Goal: Entertainment & Leisure: Consume media (video, audio)

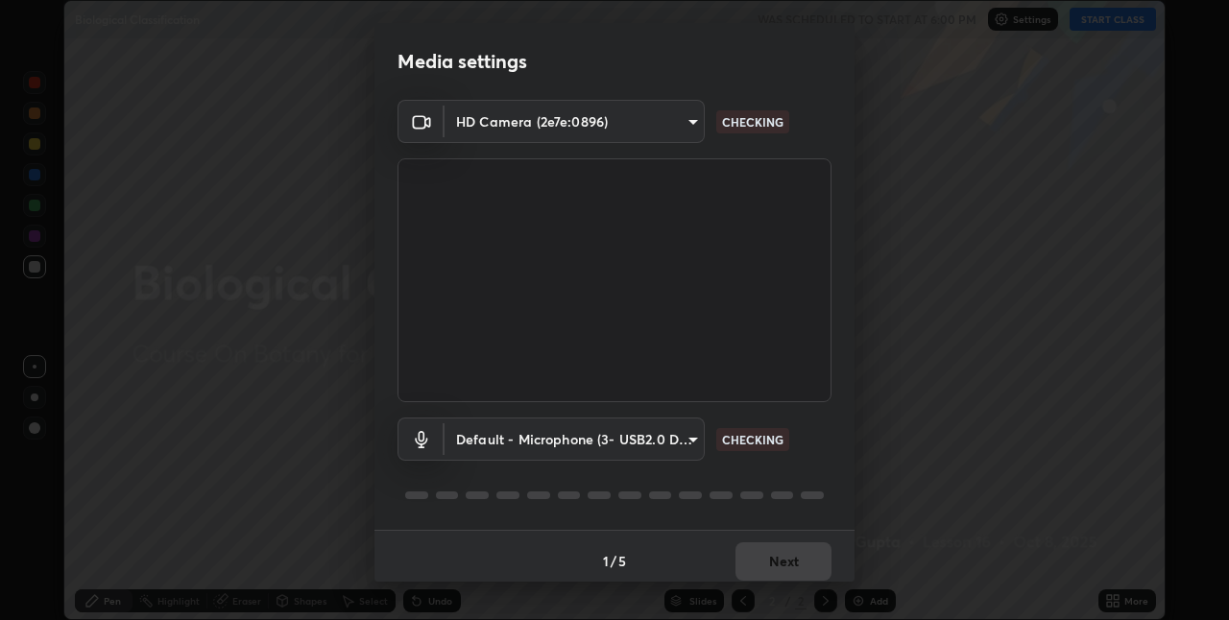
scroll to position [10, 0]
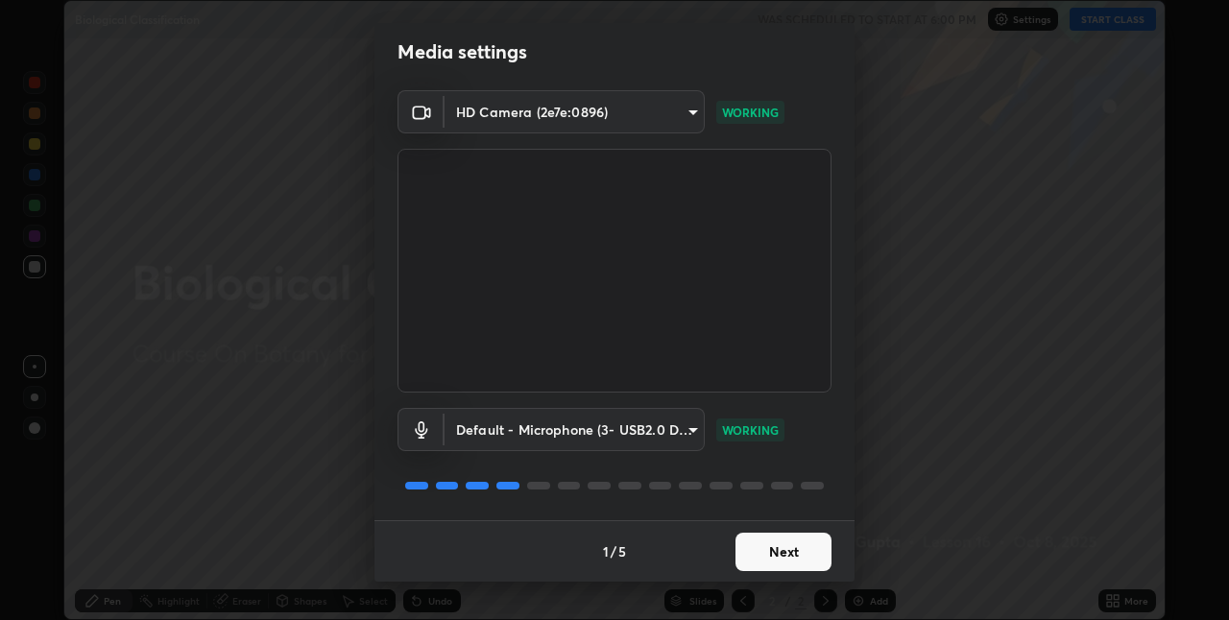
click at [799, 545] on button "Next" at bounding box center [783, 552] width 96 height 38
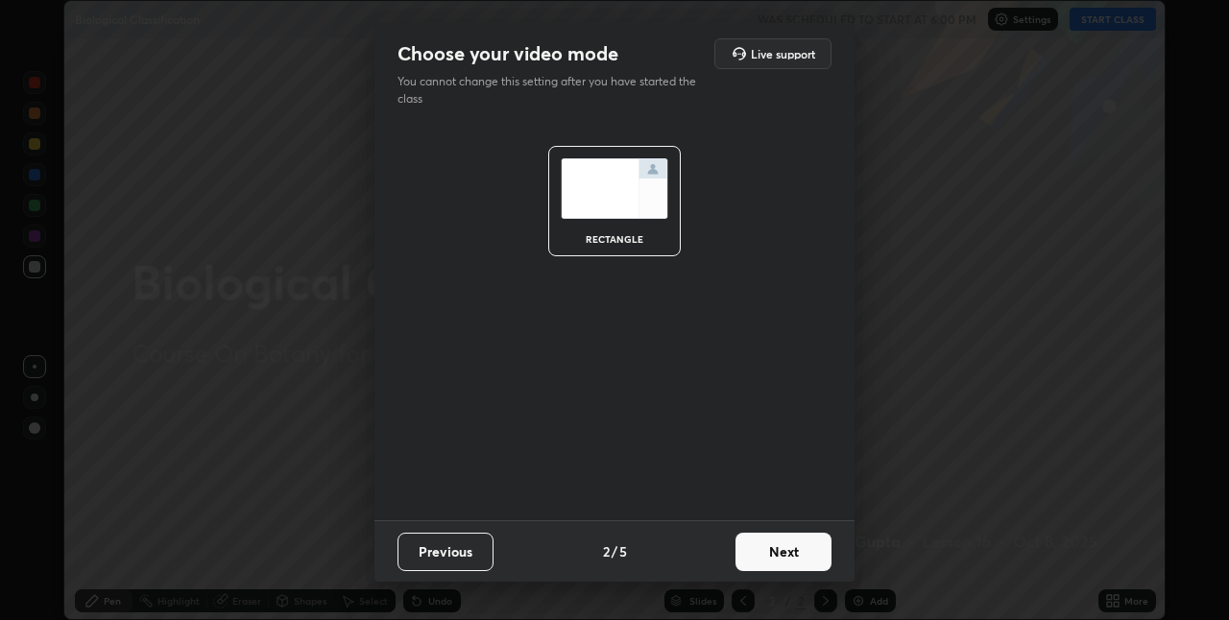
scroll to position [0, 0]
click at [803, 546] on button "Next" at bounding box center [783, 552] width 96 height 38
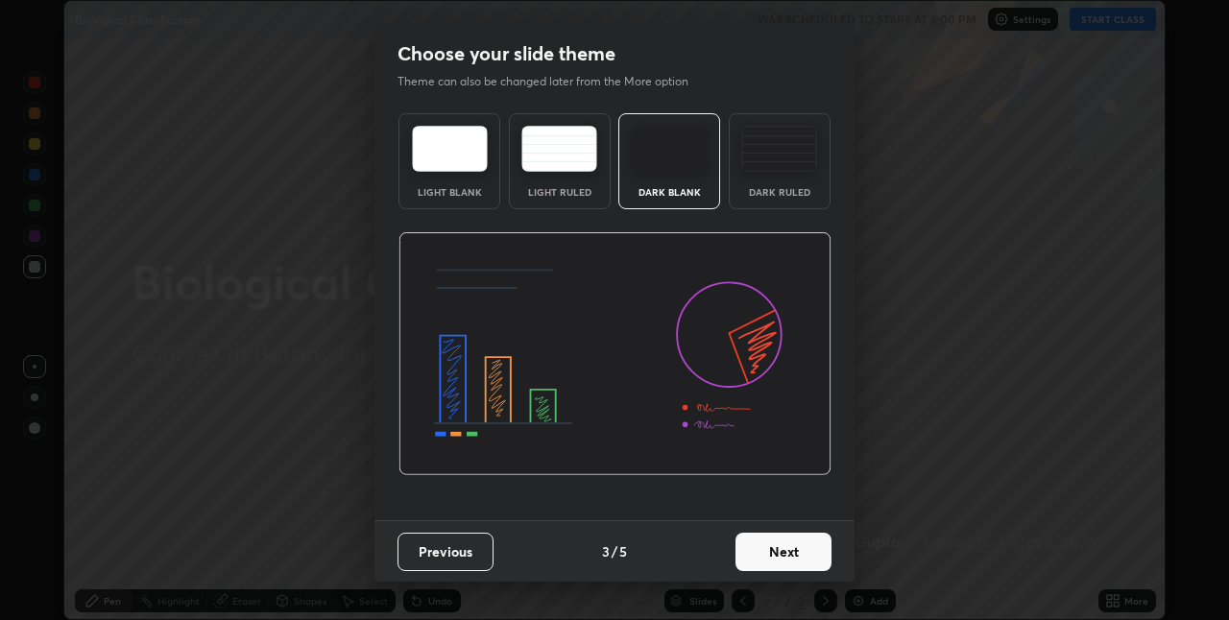
click at [790, 550] on button "Next" at bounding box center [783, 552] width 96 height 38
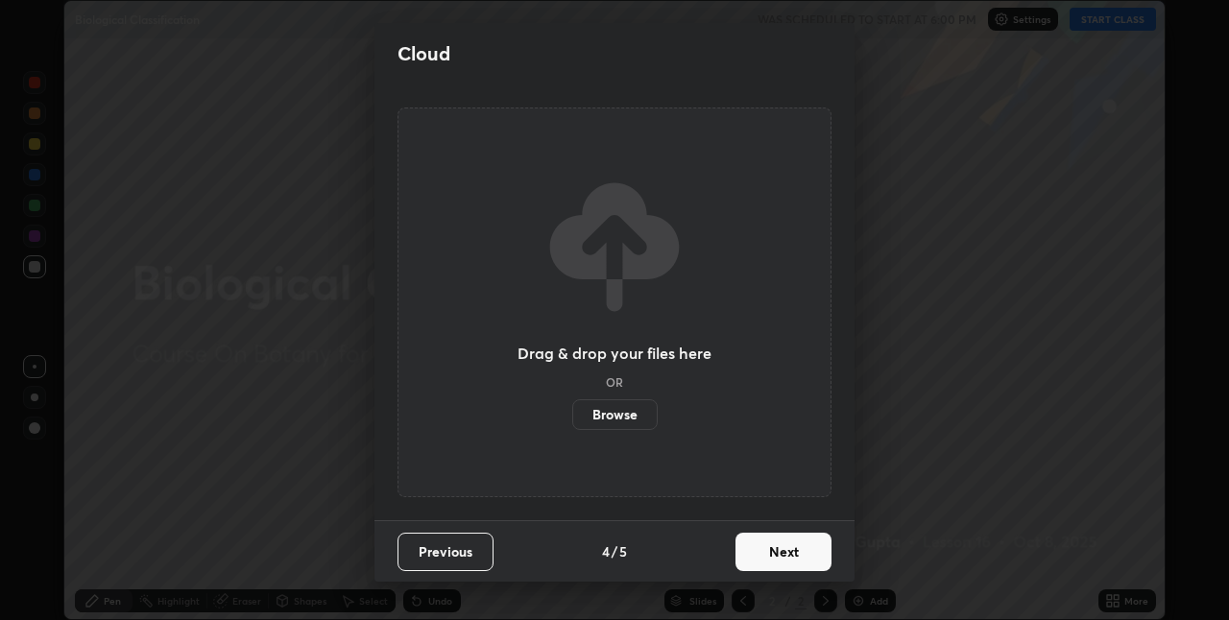
click at [791, 559] on button "Next" at bounding box center [783, 552] width 96 height 38
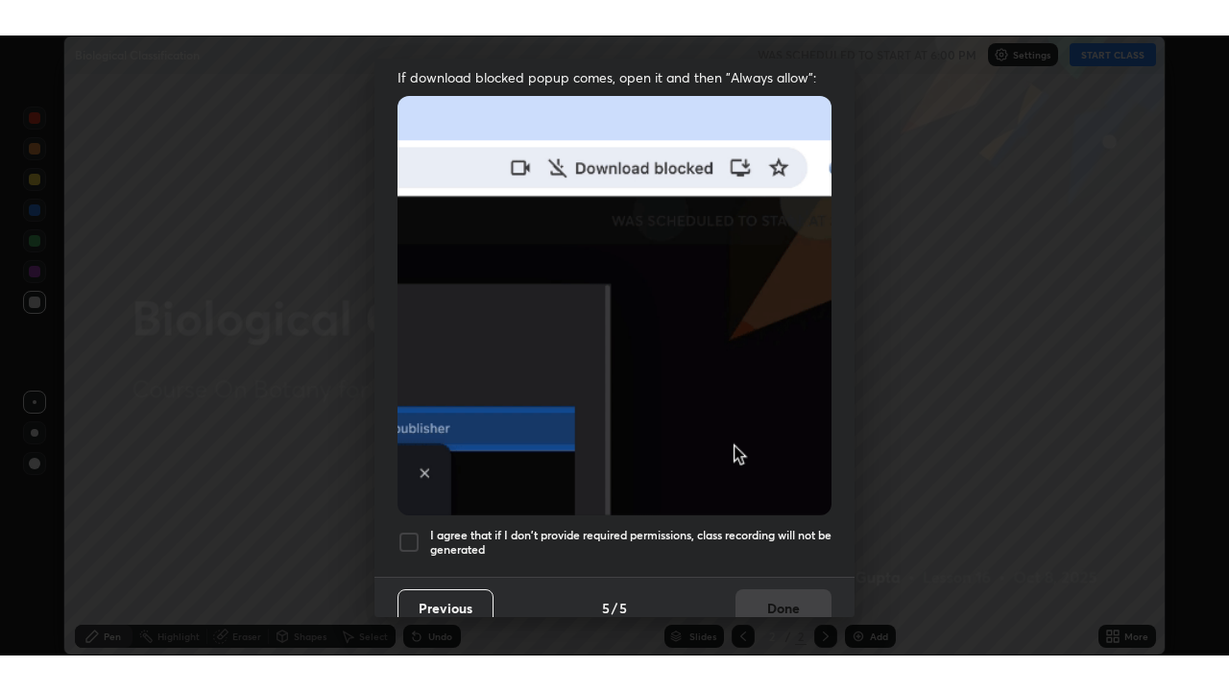
scroll to position [401, 0]
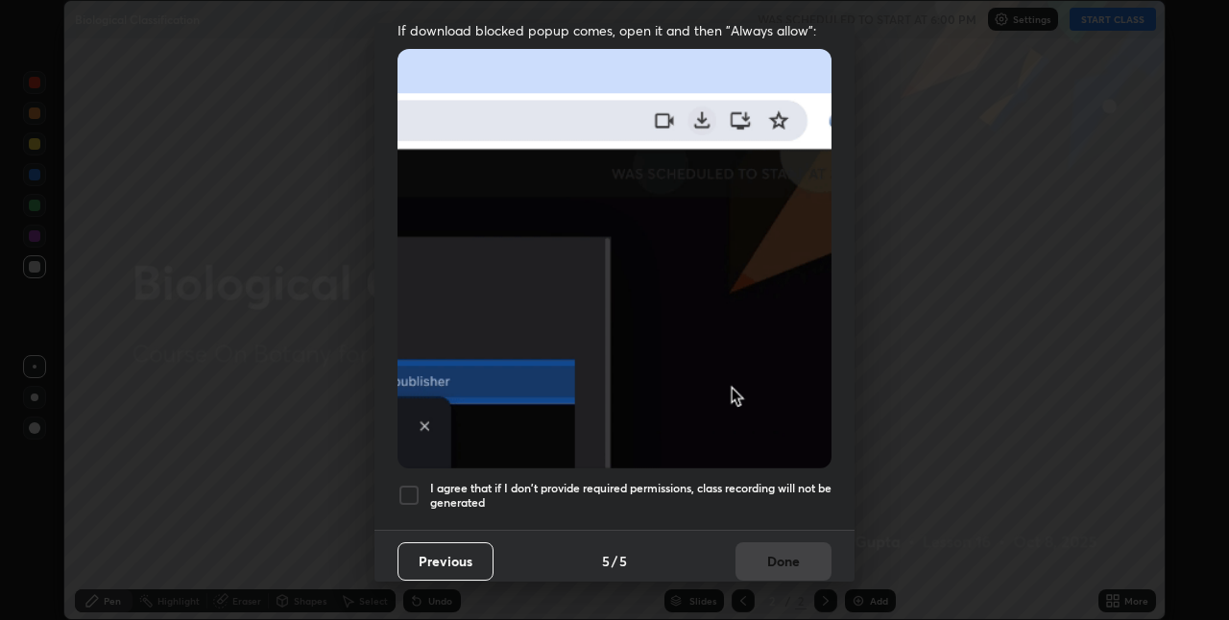
click at [415, 490] on div at bounding box center [408, 495] width 23 height 23
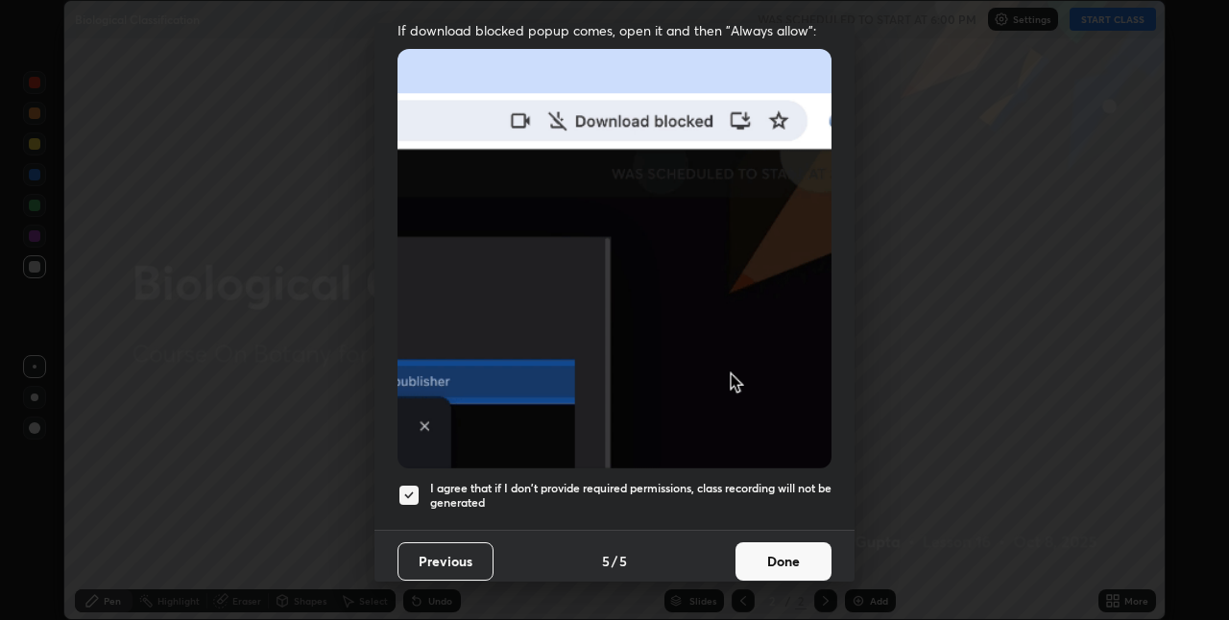
click at [758, 550] on button "Done" at bounding box center [783, 561] width 96 height 38
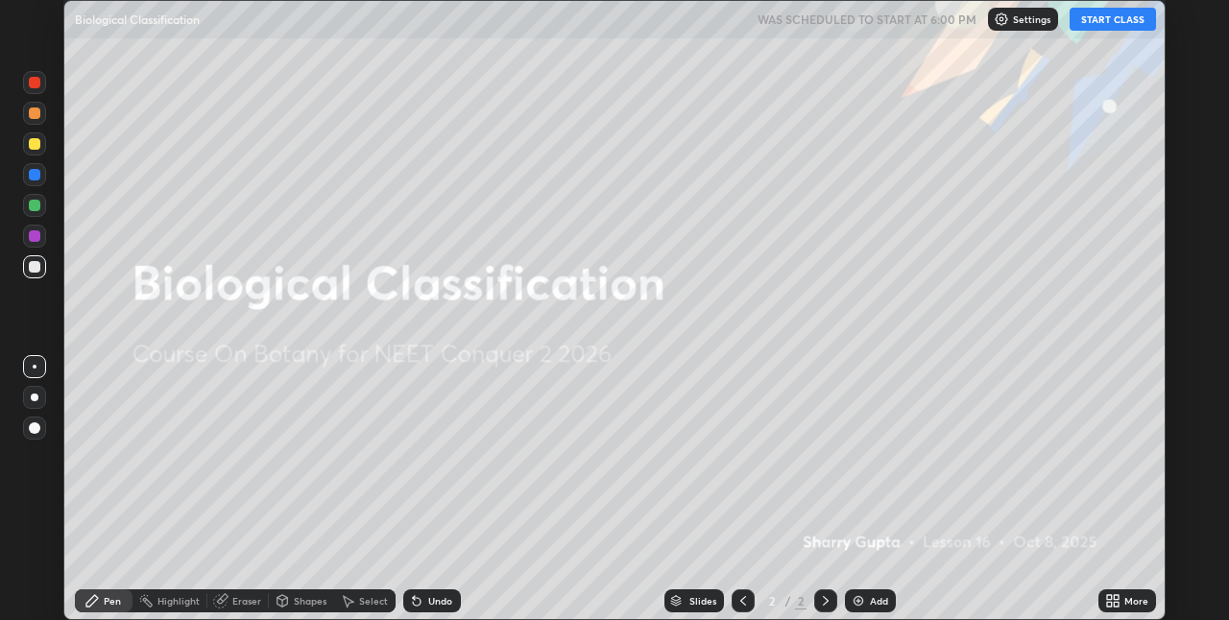
click at [1117, 20] on button "START CLASS" at bounding box center [1112, 19] width 86 height 23
click at [860, 600] on img at bounding box center [858, 600] width 15 height 15
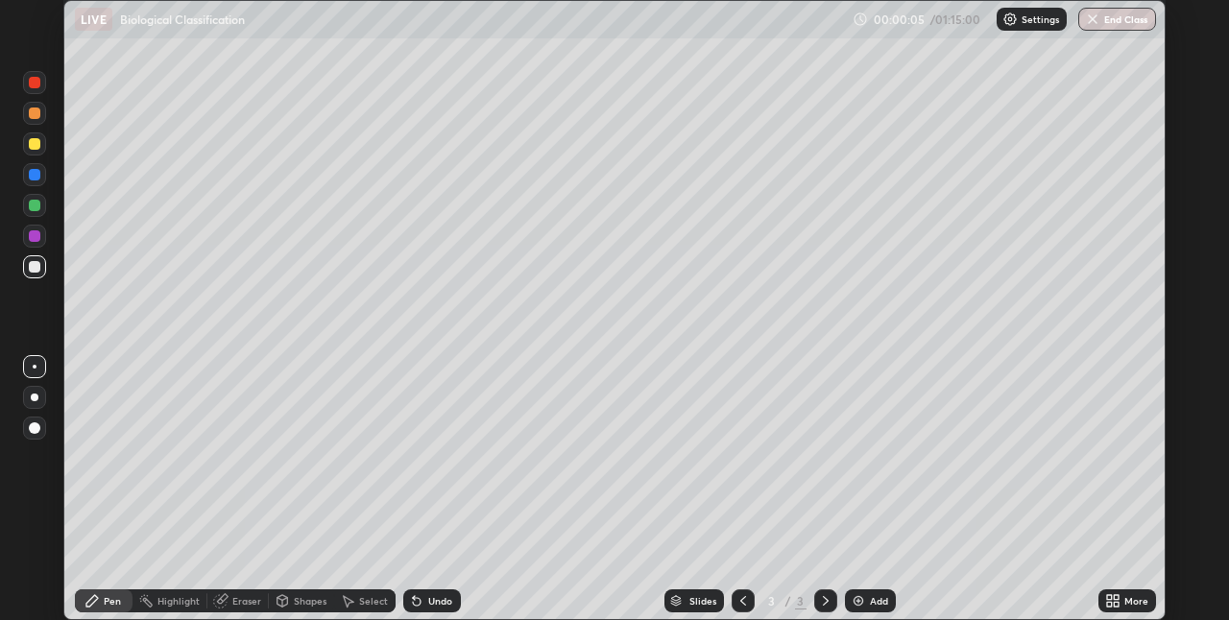
click at [1116, 605] on icon at bounding box center [1116, 604] width 5 height 5
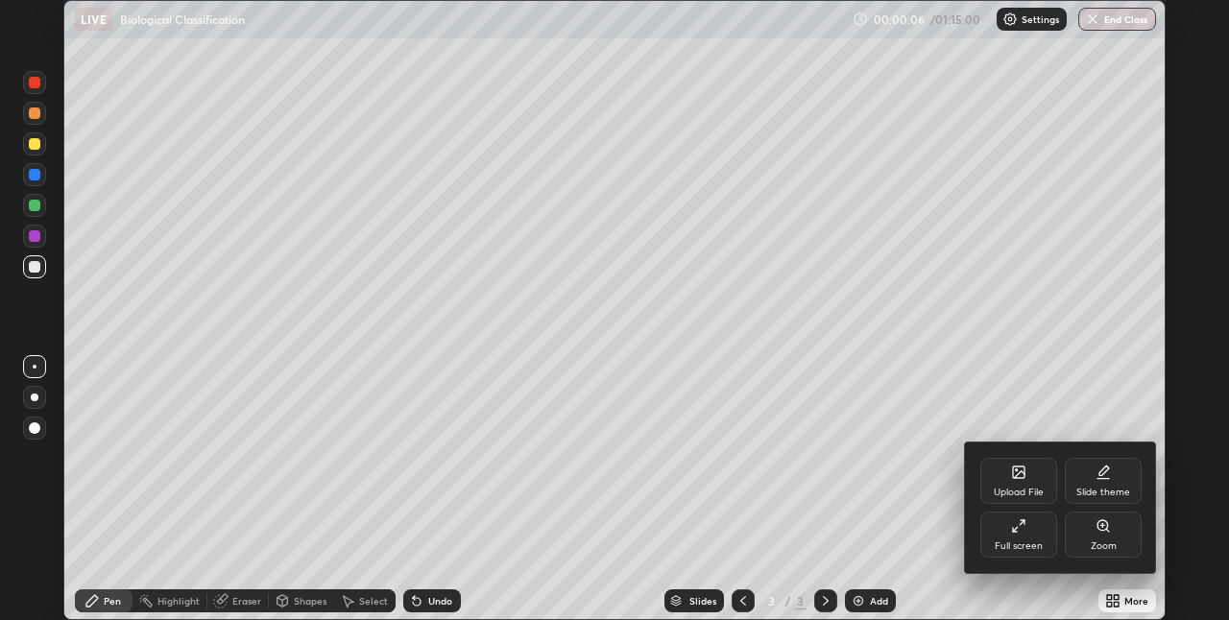
click at [1036, 553] on div "Full screen" at bounding box center [1018, 535] width 77 height 46
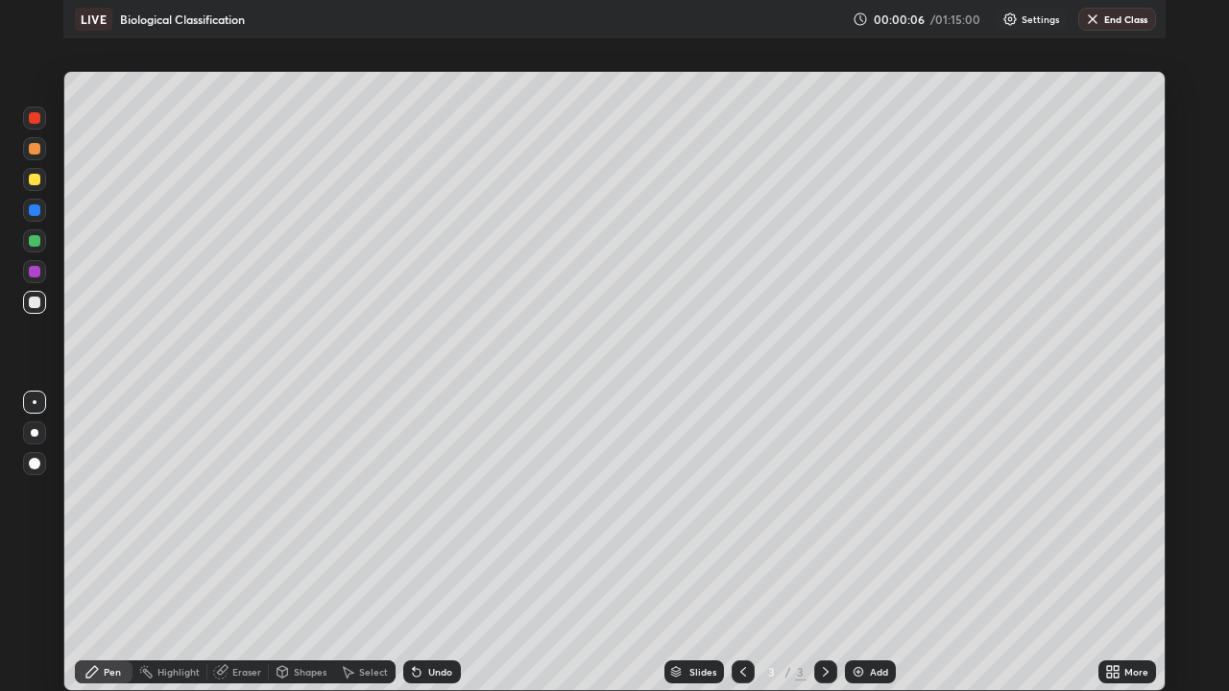
scroll to position [691, 1229]
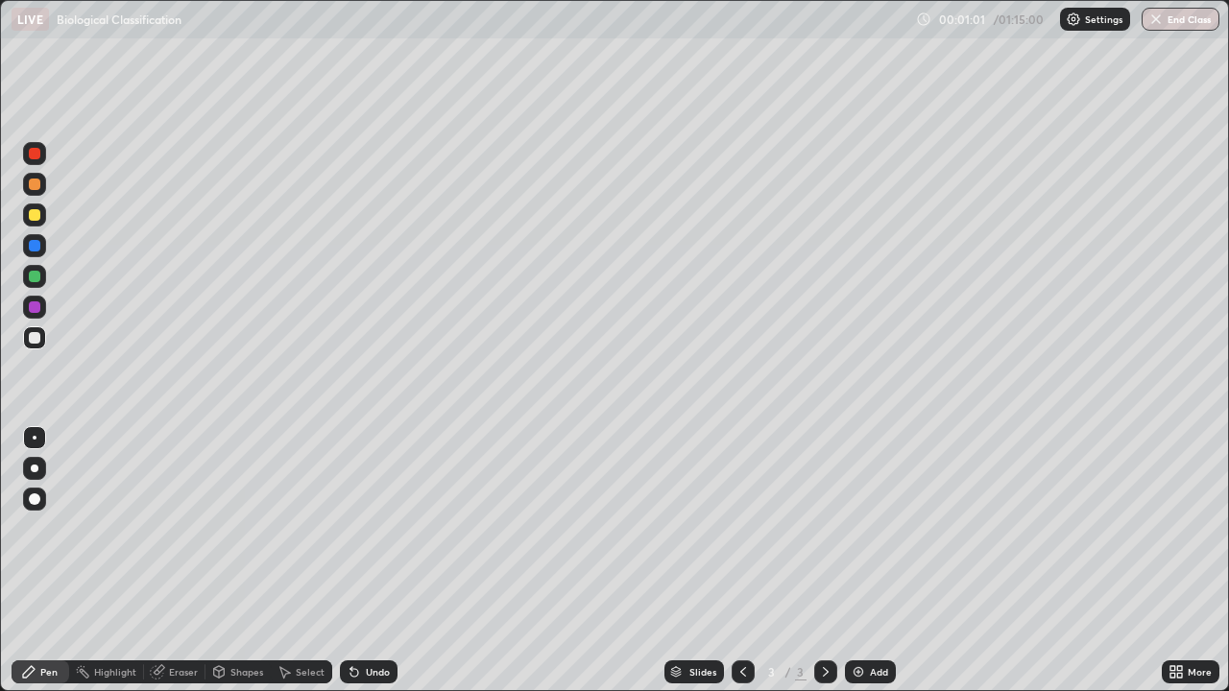
click at [37, 275] on div at bounding box center [35, 277] width 12 height 12
click at [35, 468] on div at bounding box center [35, 469] width 8 height 8
click at [36, 193] on div at bounding box center [34, 184] width 23 height 23
click at [38, 342] on div at bounding box center [35, 338] width 12 height 12
click at [35, 309] on div at bounding box center [35, 307] width 12 height 12
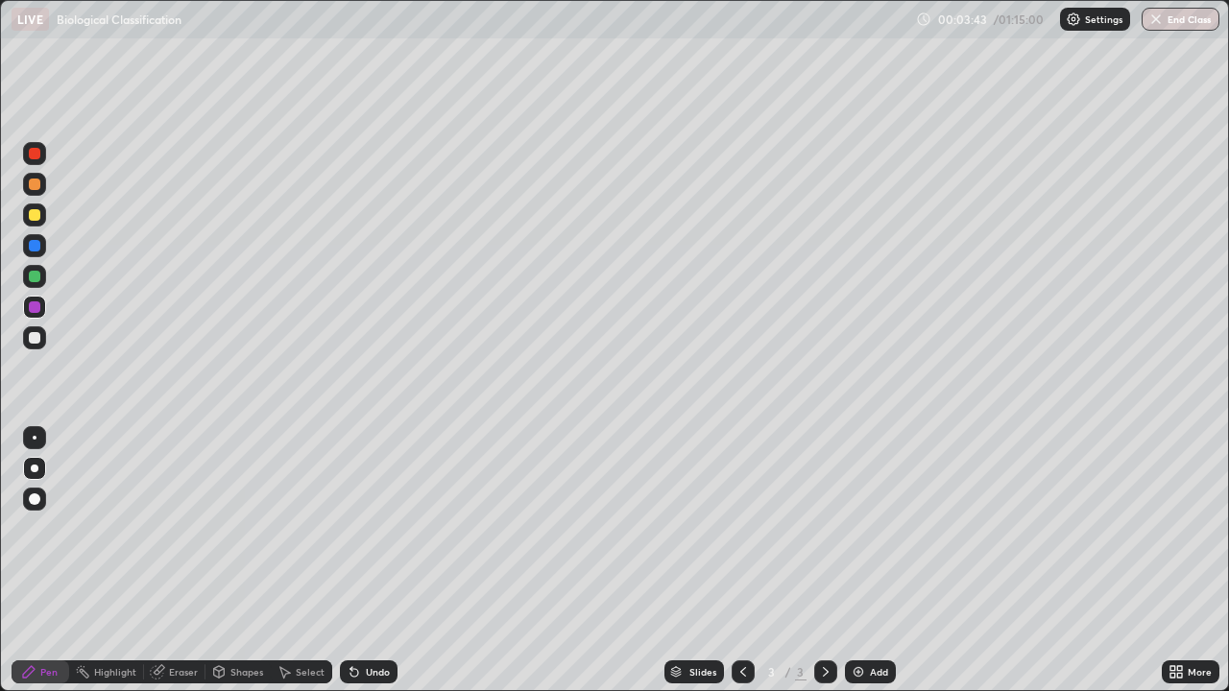
click at [36, 278] on div at bounding box center [35, 277] width 12 height 12
click at [35, 339] on div at bounding box center [35, 338] width 12 height 12
click at [35, 217] on div at bounding box center [35, 215] width 12 height 12
click at [38, 156] on div at bounding box center [35, 154] width 12 height 12
click at [34, 343] on div at bounding box center [35, 338] width 12 height 12
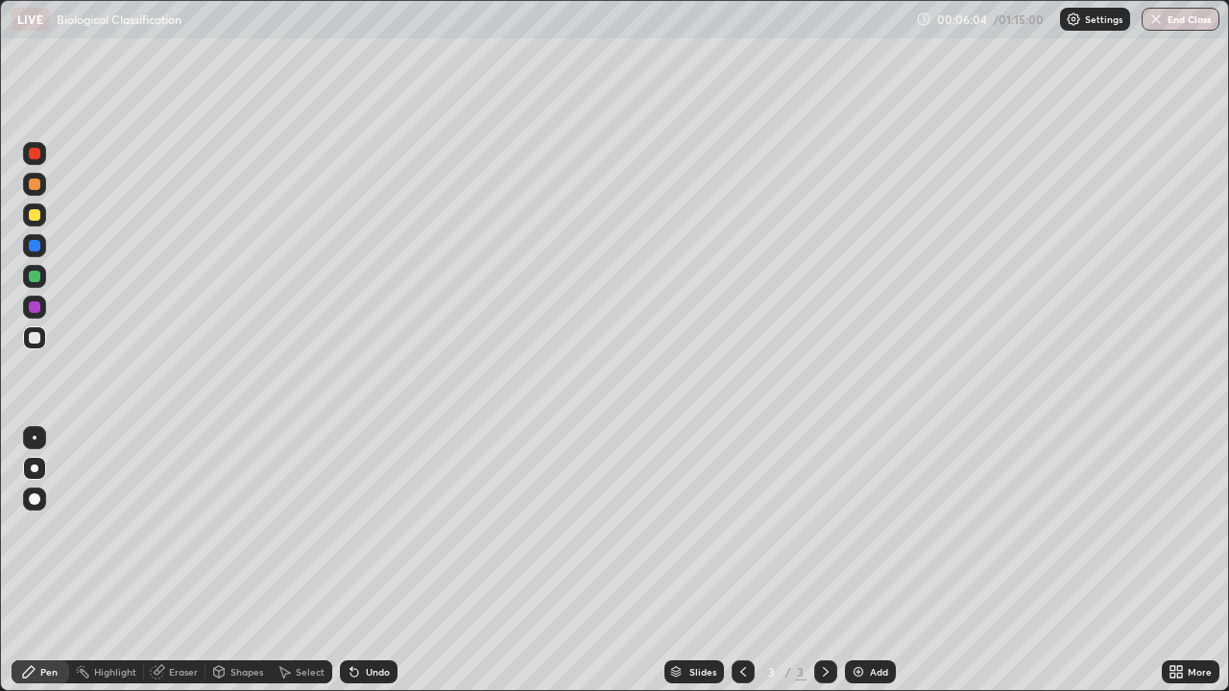
click at [36, 311] on div at bounding box center [35, 307] width 12 height 12
click at [38, 281] on div at bounding box center [35, 277] width 12 height 12
click at [672, 619] on div "Slides" at bounding box center [694, 672] width 60 height 23
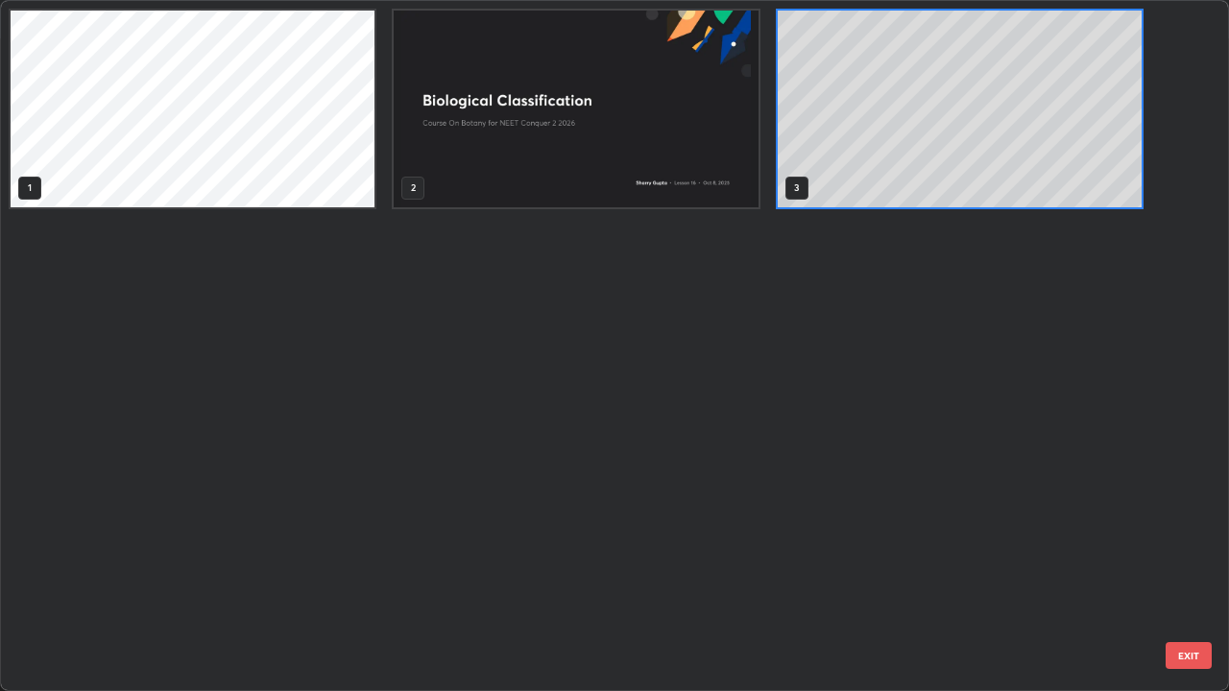
click at [666, 619] on div "1 2 3" at bounding box center [597, 345] width 1193 height 689
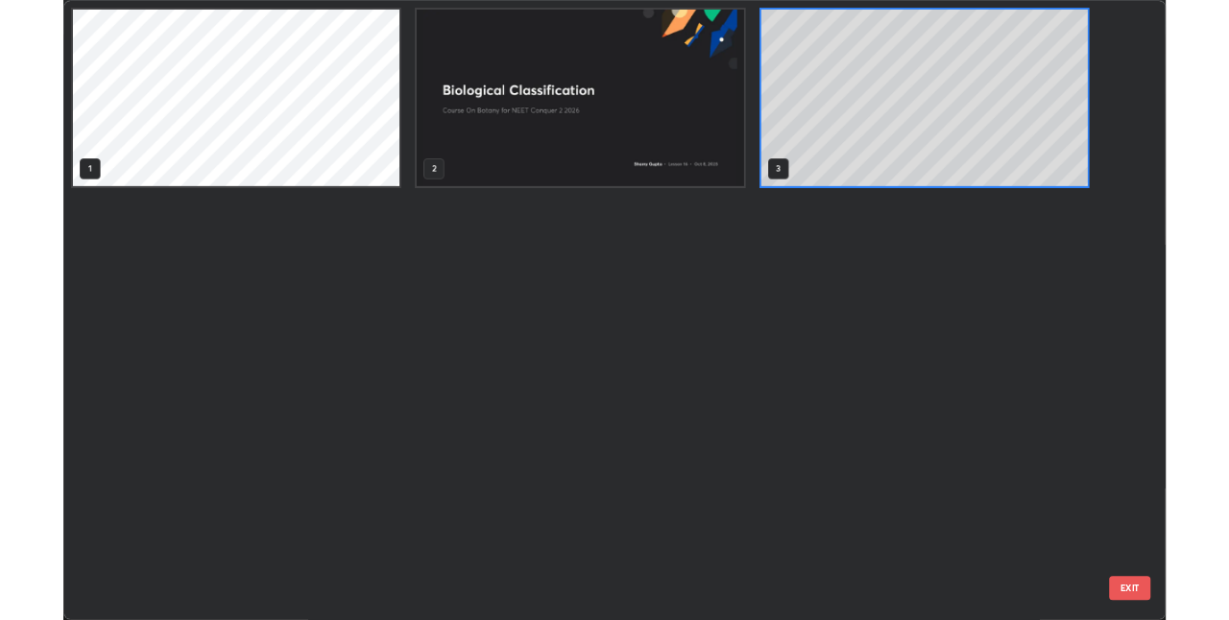
scroll to position [684, 1217]
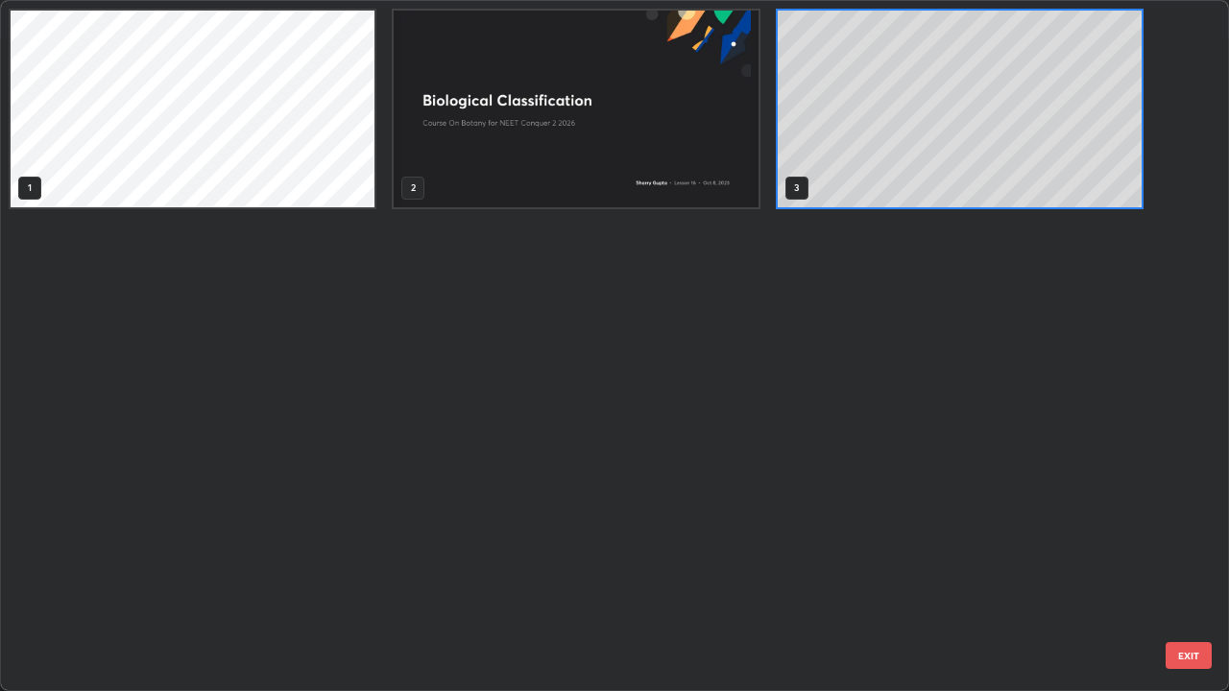
click at [672, 619] on div "1 2 3" at bounding box center [597, 345] width 1193 height 689
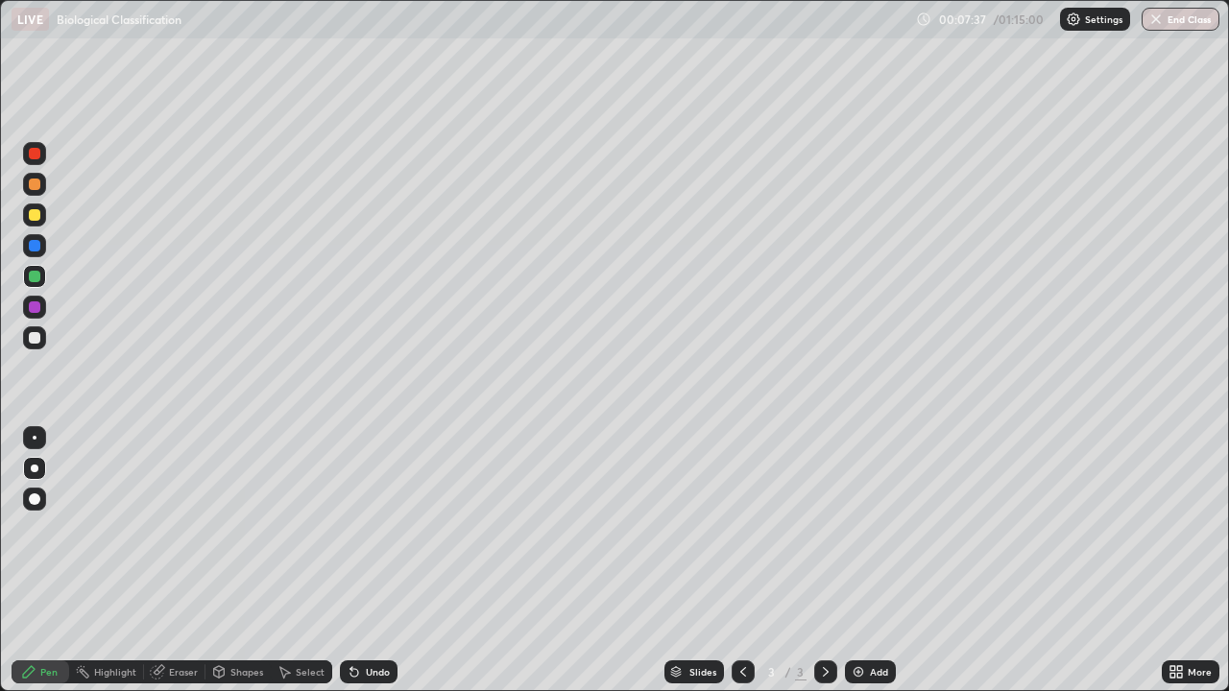
click at [36, 345] on div at bounding box center [34, 337] width 23 height 23
click at [870, 619] on div "Add" at bounding box center [879, 672] width 18 height 10
click at [44, 186] on div at bounding box center [34, 184] width 23 height 23
click at [36, 276] on div at bounding box center [35, 277] width 12 height 12
click at [741, 619] on icon at bounding box center [742, 671] width 15 height 15
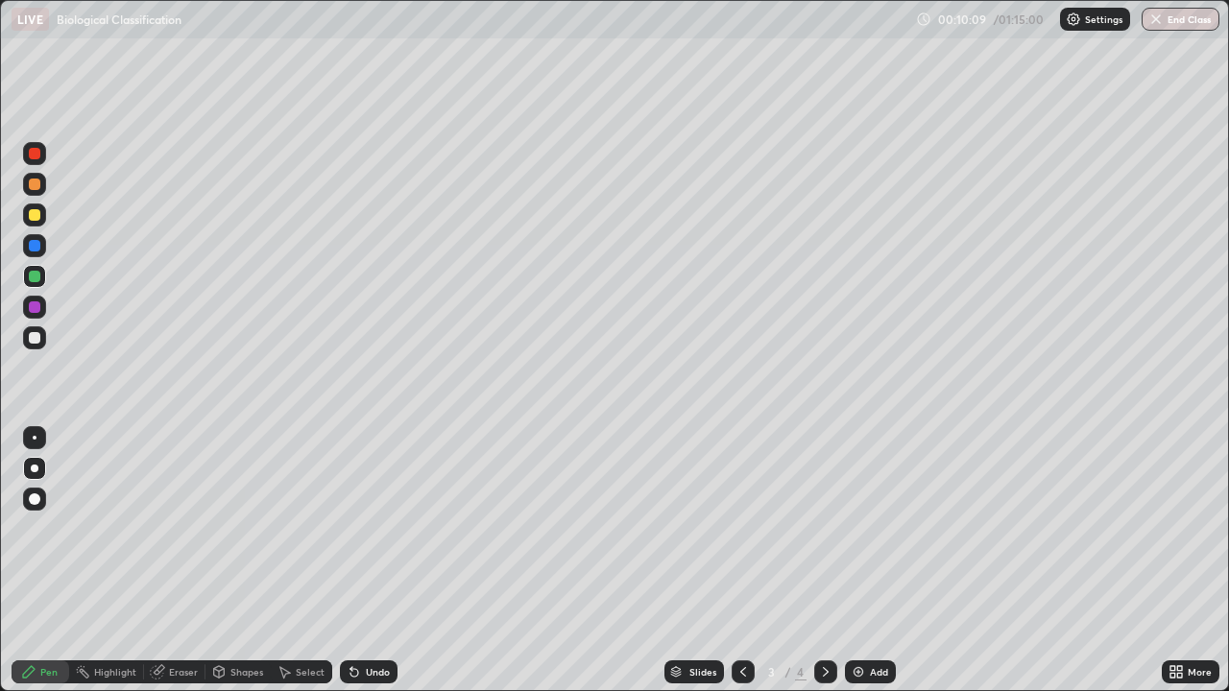
click at [826, 619] on icon at bounding box center [826, 672] width 6 height 10
click at [40, 223] on div at bounding box center [34, 215] width 23 height 23
click at [35, 339] on div at bounding box center [35, 338] width 12 height 12
click at [361, 619] on div "Undo" at bounding box center [369, 672] width 58 height 23
click at [44, 224] on div at bounding box center [34, 215] width 23 height 31
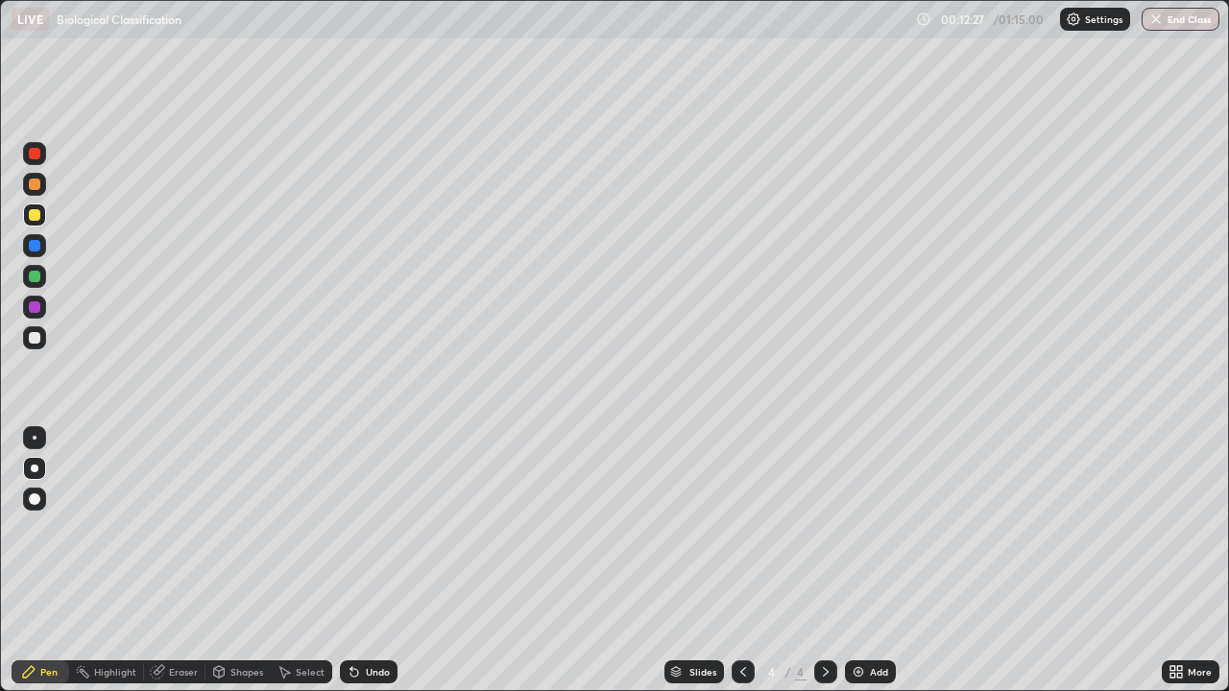
click at [35, 341] on div at bounding box center [35, 338] width 12 height 12
click at [857, 619] on img at bounding box center [858, 671] width 15 height 15
click at [38, 189] on div at bounding box center [34, 184] width 23 height 23
click at [35, 220] on div at bounding box center [35, 215] width 12 height 12
click at [36, 310] on div at bounding box center [35, 307] width 12 height 12
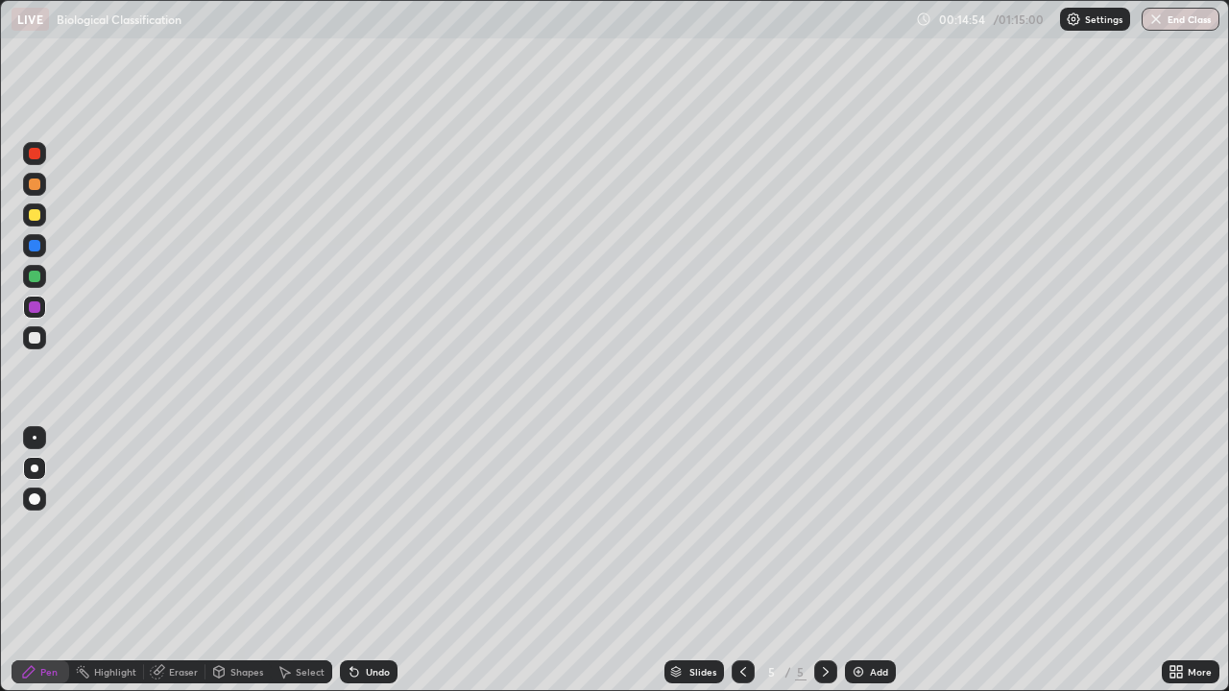
click at [36, 338] on div at bounding box center [35, 338] width 12 height 12
click at [33, 185] on div at bounding box center [35, 185] width 12 height 12
click at [35, 308] on div at bounding box center [35, 307] width 12 height 12
click at [38, 348] on div at bounding box center [34, 337] width 23 height 23
click at [26, 184] on div at bounding box center [34, 184] width 23 height 23
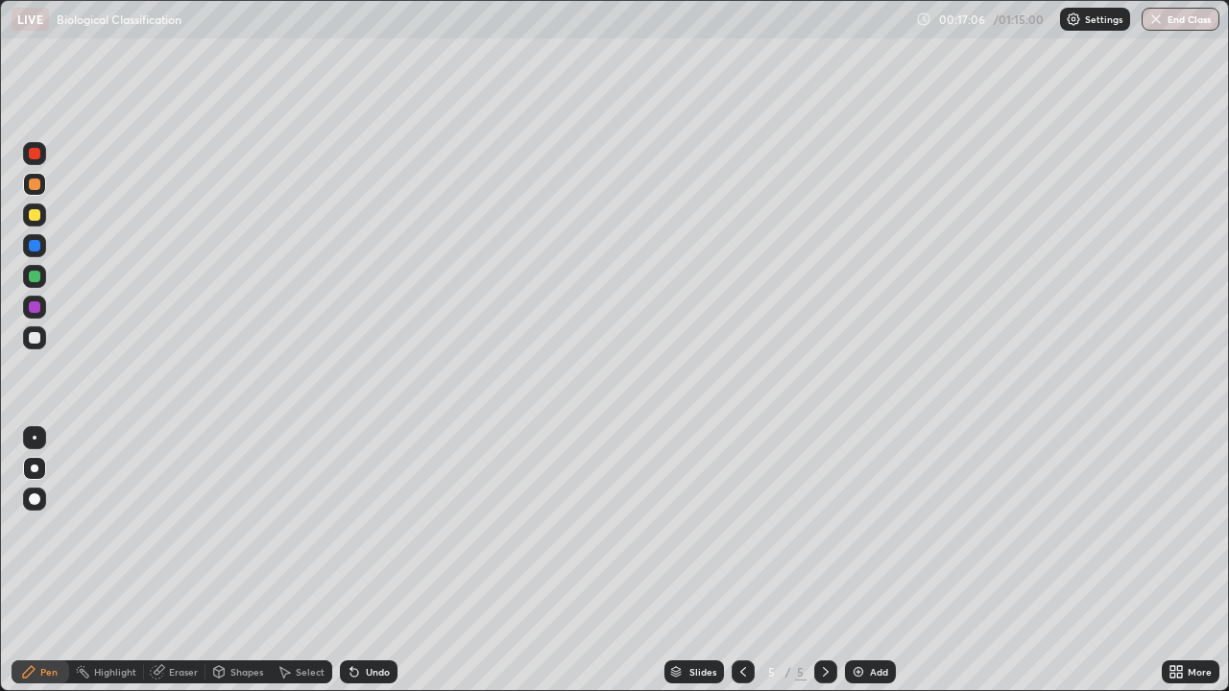
click at [36, 254] on div at bounding box center [34, 245] width 23 height 23
click at [860, 619] on img at bounding box center [858, 671] width 15 height 15
click at [43, 221] on div at bounding box center [34, 215] width 23 height 23
click at [36, 341] on div at bounding box center [35, 338] width 12 height 12
click at [36, 189] on div at bounding box center [35, 185] width 12 height 12
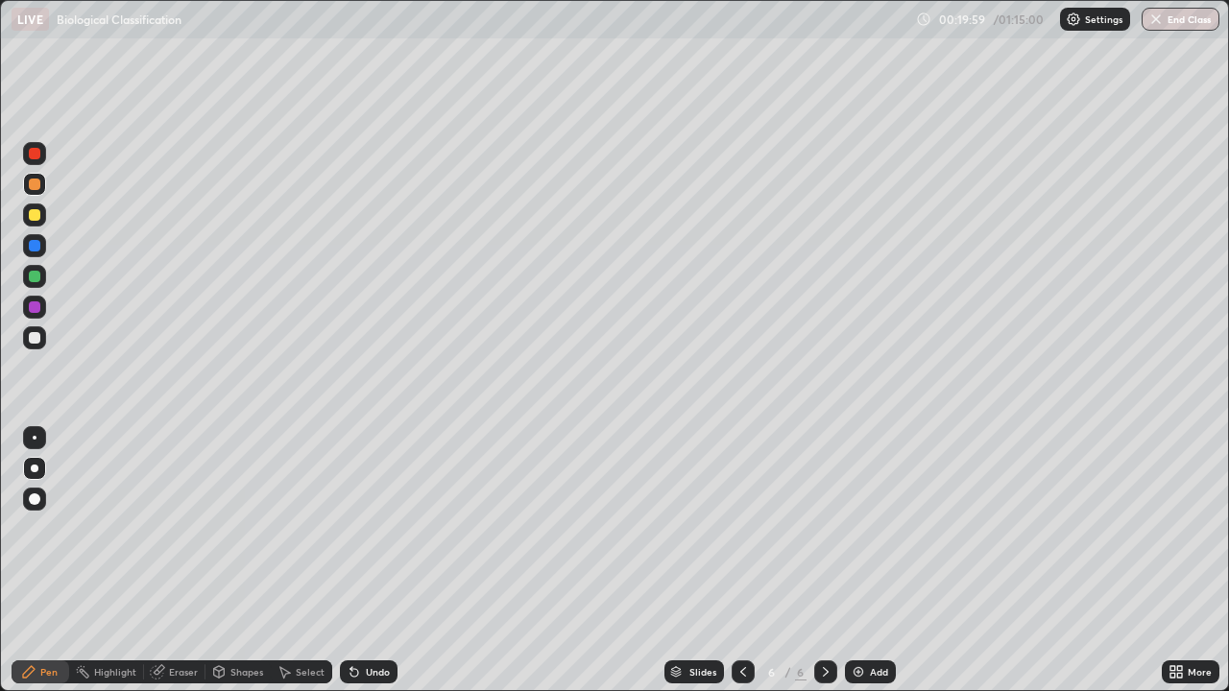
click at [41, 341] on div at bounding box center [34, 337] width 23 height 23
click at [357, 619] on icon at bounding box center [354, 671] width 15 height 15
click at [37, 249] on div at bounding box center [35, 246] width 12 height 12
click at [367, 619] on div "Undo" at bounding box center [378, 672] width 24 height 10
click at [45, 348] on div at bounding box center [34, 338] width 23 height 31
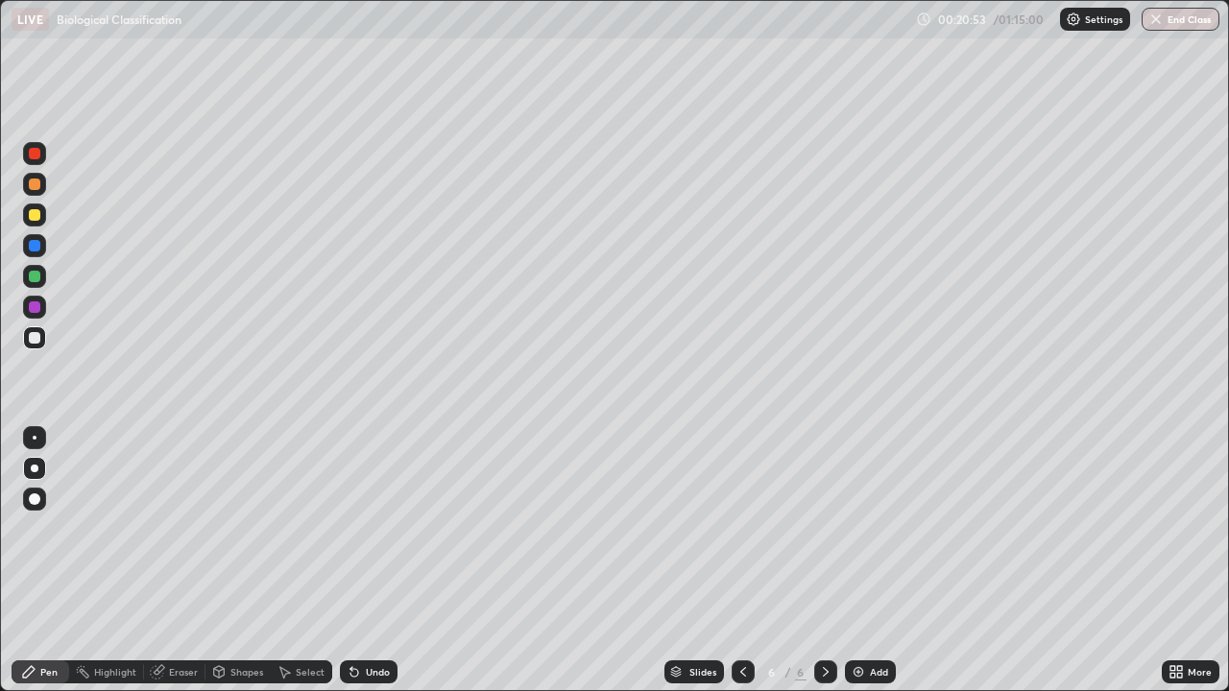
click at [41, 217] on div at bounding box center [34, 215] width 23 height 23
click at [34, 158] on div at bounding box center [35, 154] width 12 height 12
click at [360, 619] on div "Undo" at bounding box center [369, 672] width 58 height 23
click at [353, 619] on icon at bounding box center [354, 673] width 8 height 8
click at [358, 619] on icon at bounding box center [354, 671] width 15 height 15
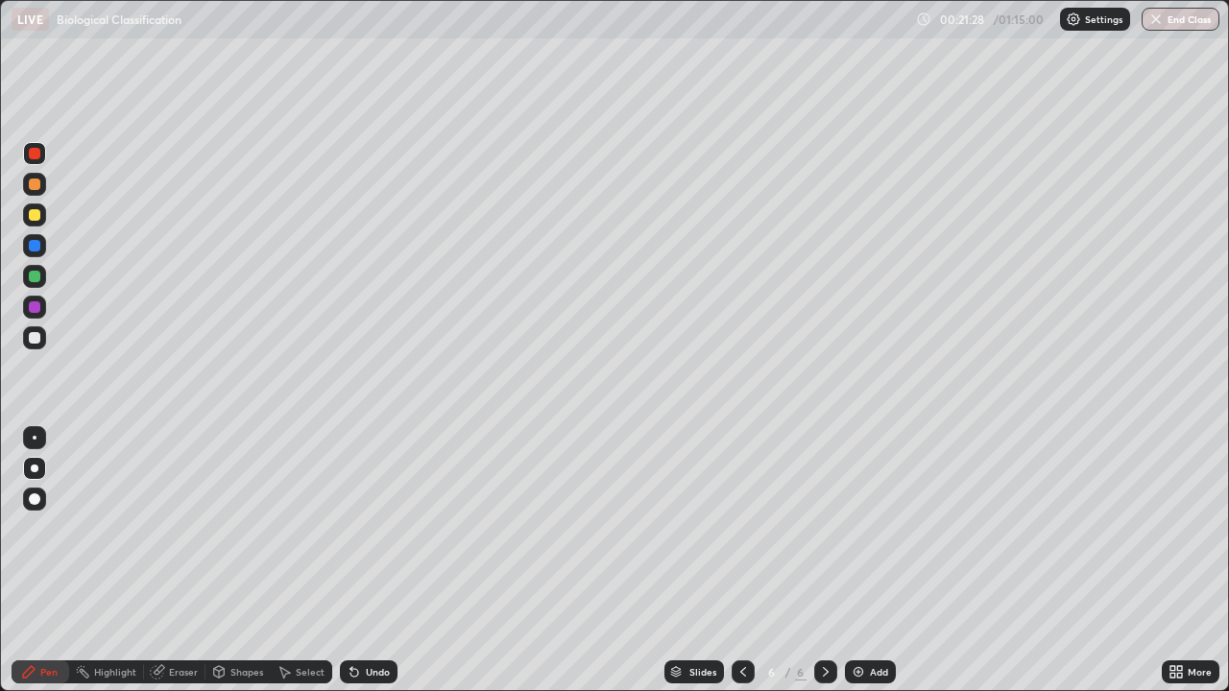
click at [372, 619] on div "Undo" at bounding box center [378, 672] width 24 height 10
click at [360, 619] on div "Undo" at bounding box center [369, 672] width 58 height 23
click at [34, 186] on div at bounding box center [35, 185] width 12 height 12
click at [36, 345] on div at bounding box center [34, 337] width 23 height 23
click at [36, 184] on div at bounding box center [35, 185] width 12 height 12
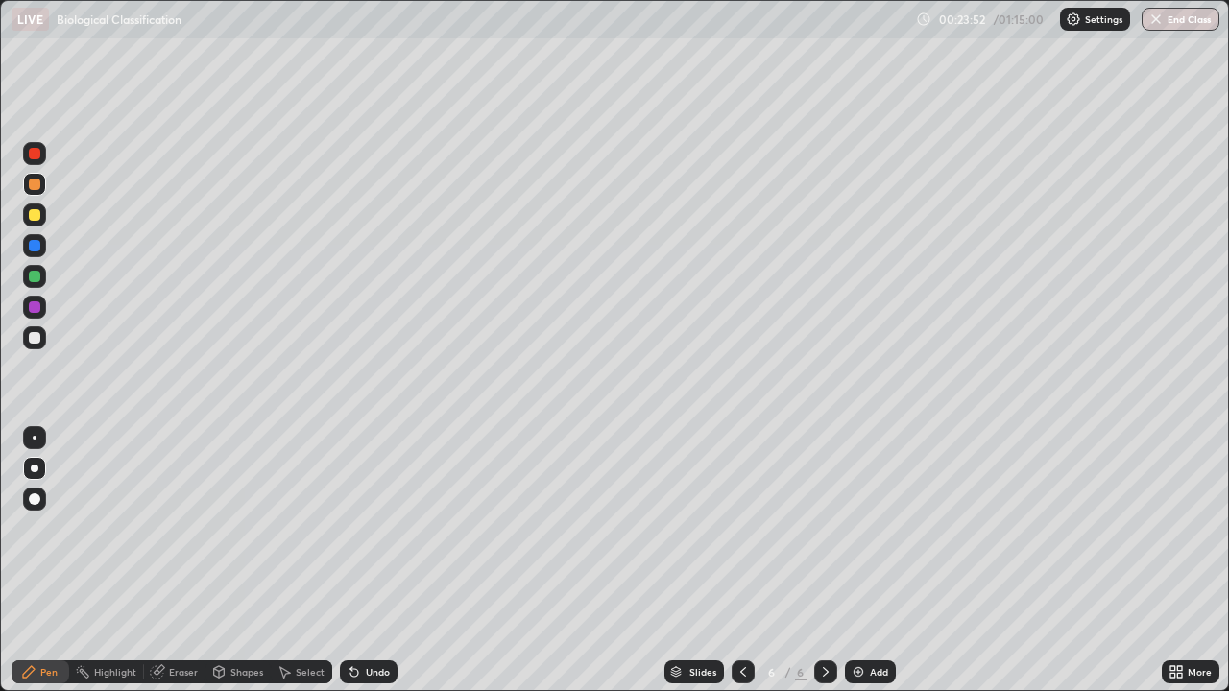
click at [33, 249] on div at bounding box center [35, 246] width 12 height 12
click at [42, 286] on div at bounding box center [34, 276] width 23 height 23
click at [39, 312] on div at bounding box center [34, 307] width 23 height 23
click at [880, 619] on div "Add" at bounding box center [879, 672] width 18 height 10
click at [36, 342] on div at bounding box center [35, 338] width 12 height 12
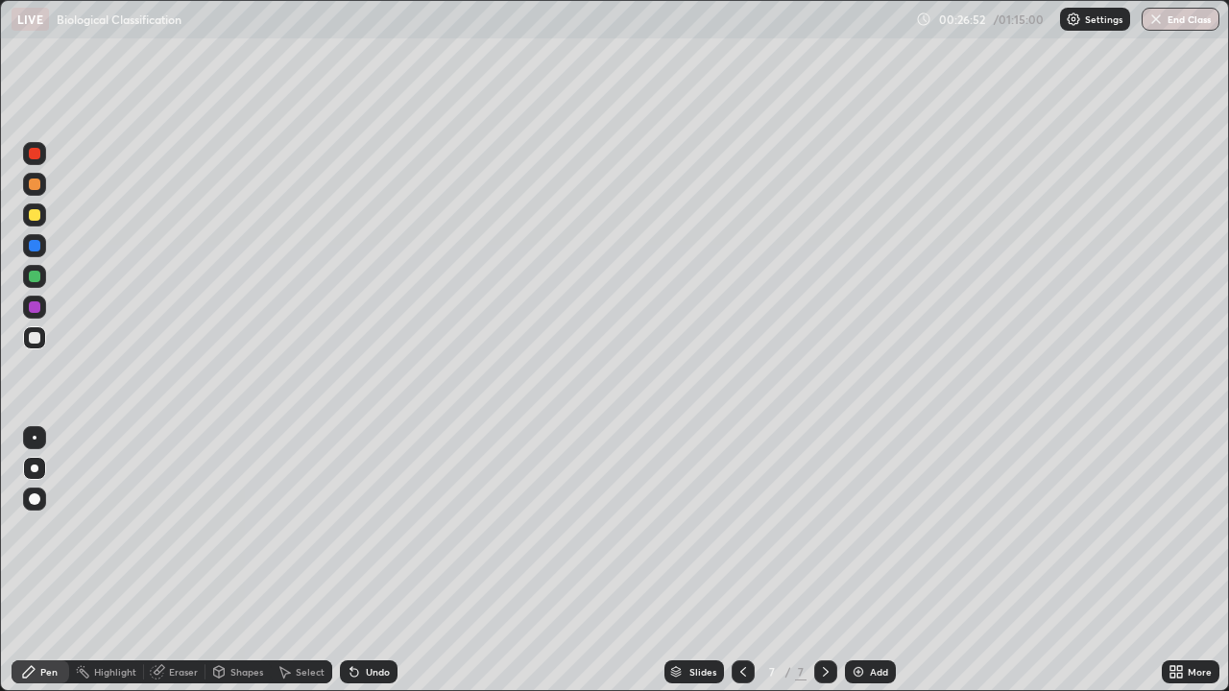
click at [360, 619] on div "Undo" at bounding box center [369, 672] width 58 height 23
click at [37, 310] on div at bounding box center [35, 307] width 12 height 12
click at [32, 343] on div at bounding box center [35, 338] width 12 height 12
click at [877, 619] on div "Add" at bounding box center [879, 672] width 18 height 10
click at [39, 249] on div at bounding box center [34, 245] width 23 height 23
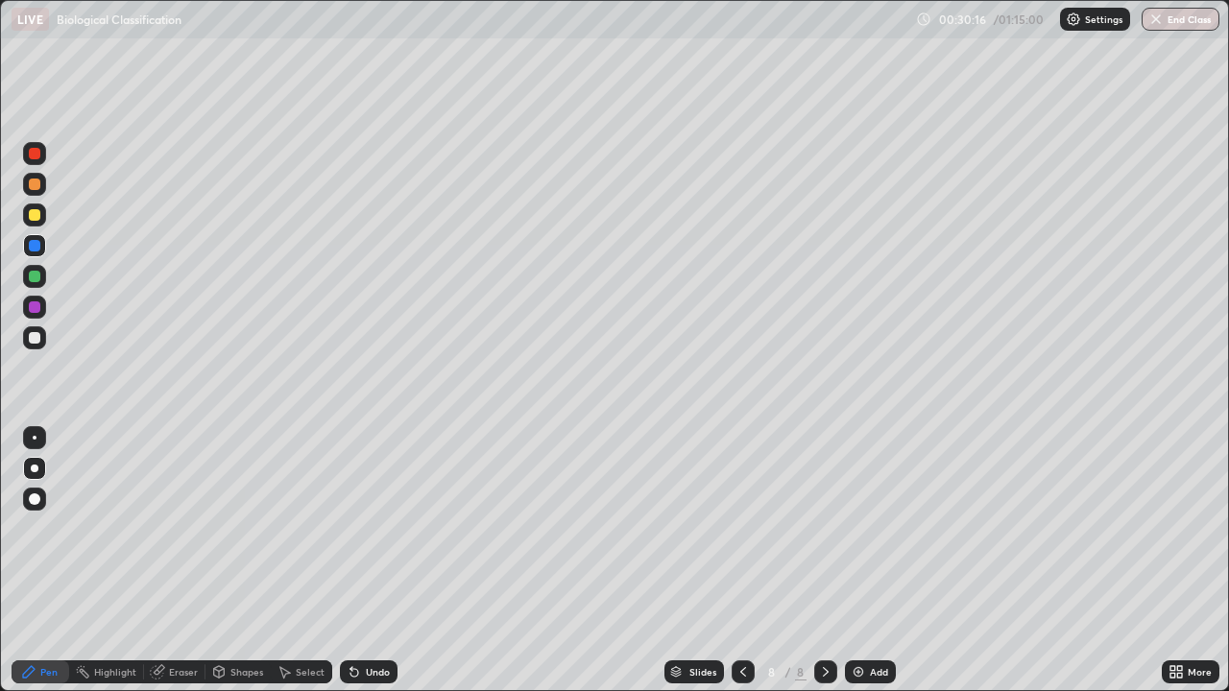
click at [36, 336] on div at bounding box center [35, 338] width 12 height 12
click at [36, 276] on div at bounding box center [35, 277] width 12 height 12
click at [41, 348] on div at bounding box center [34, 337] width 23 height 23
click at [37, 301] on div at bounding box center [35, 307] width 12 height 12
click at [38, 224] on div at bounding box center [34, 215] width 23 height 23
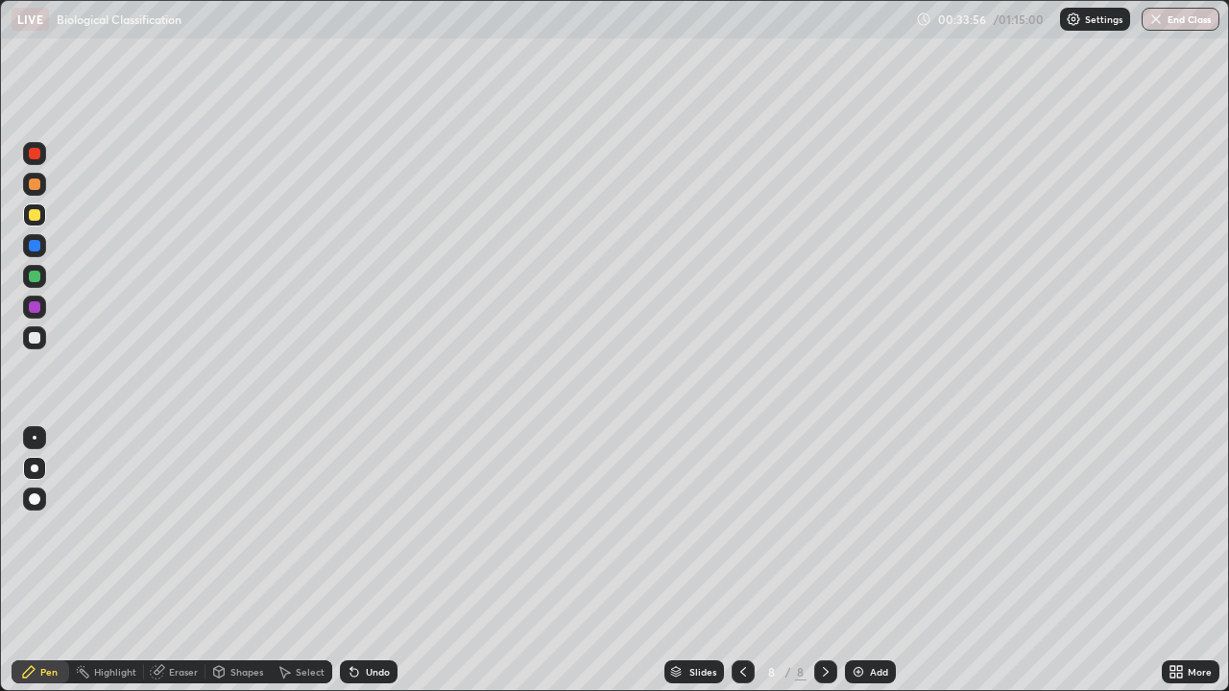
click at [33, 280] on div at bounding box center [35, 277] width 12 height 12
click at [34, 185] on div at bounding box center [35, 185] width 12 height 12
click at [36, 284] on div at bounding box center [34, 276] width 23 height 23
click at [36, 348] on div at bounding box center [34, 337] width 23 height 23
click at [867, 619] on div "Add" at bounding box center [870, 672] width 51 height 23
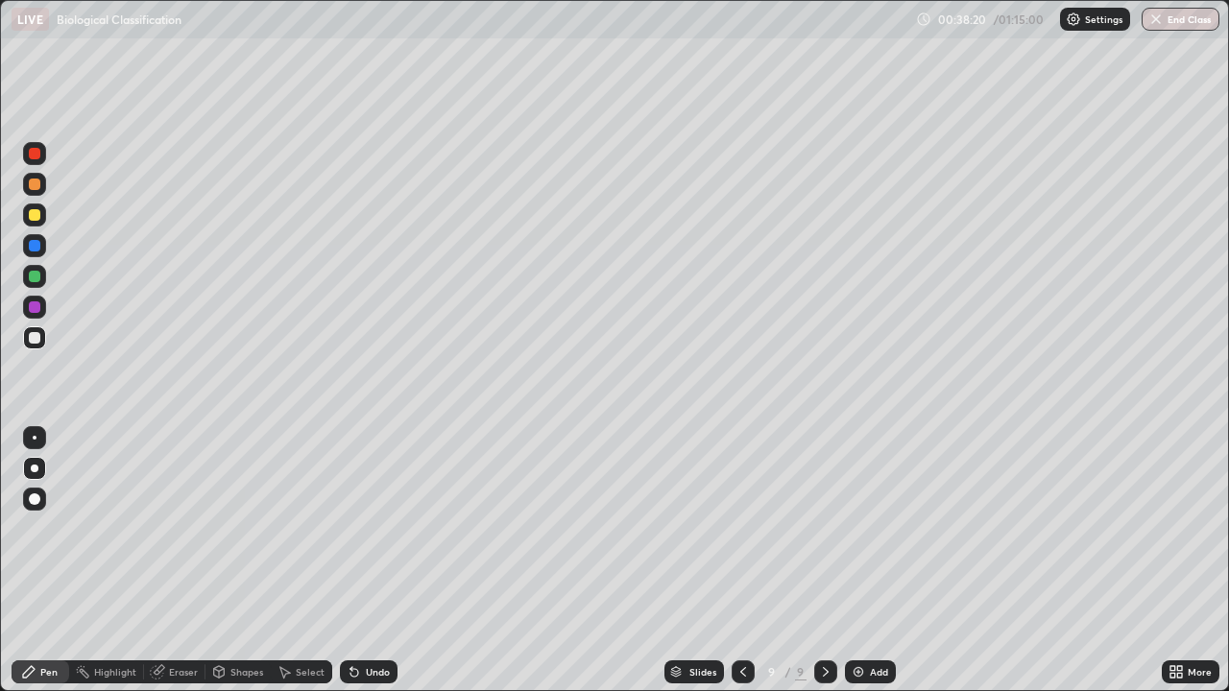
click at [42, 189] on div at bounding box center [34, 184] width 23 height 23
click at [35, 216] on div at bounding box center [35, 215] width 12 height 12
click at [38, 339] on div at bounding box center [35, 338] width 12 height 12
click at [36, 219] on div at bounding box center [35, 215] width 12 height 12
click at [32, 312] on div at bounding box center [35, 307] width 12 height 12
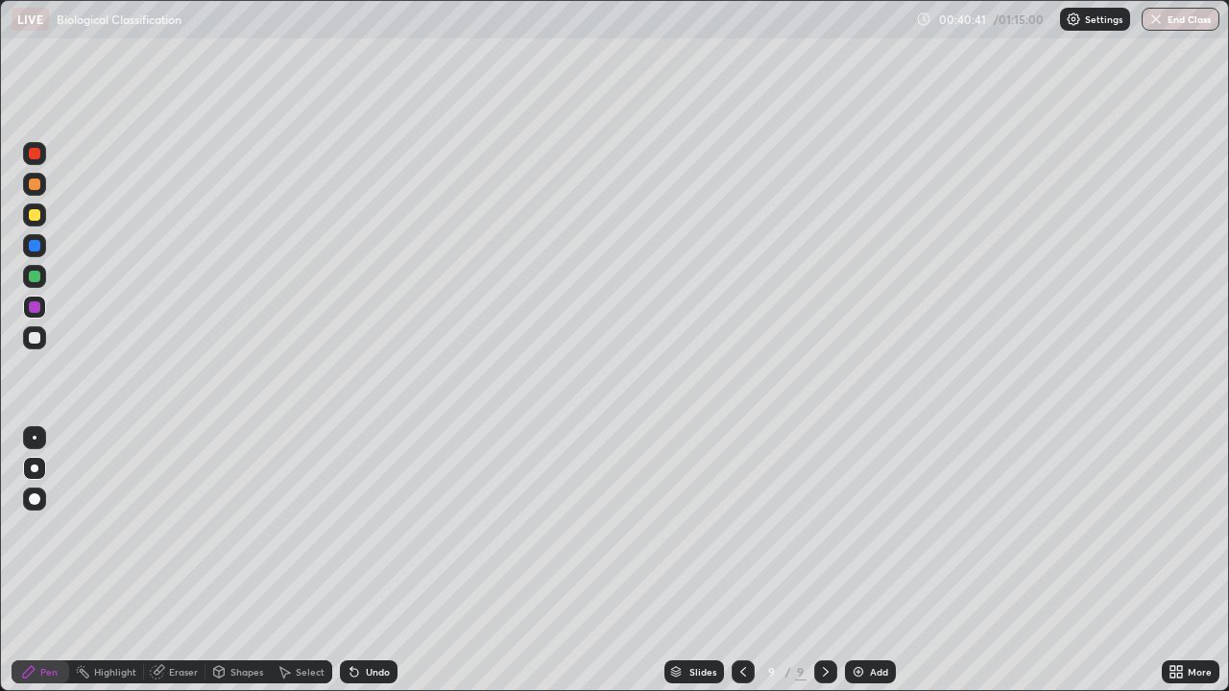
click at [38, 343] on div at bounding box center [35, 338] width 12 height 12
click at [38, 284] on div at bounding box center [34, 276] width 23 height 23
click at [357, 619] on icon at bounding box center [354, 671] width 15 height 15
click at [35, 188] on div at bounding box center [35, 185] width 12 height 12
click at [866, 619] on div "Add" at bounding box center [870, 672] width 51 height 23
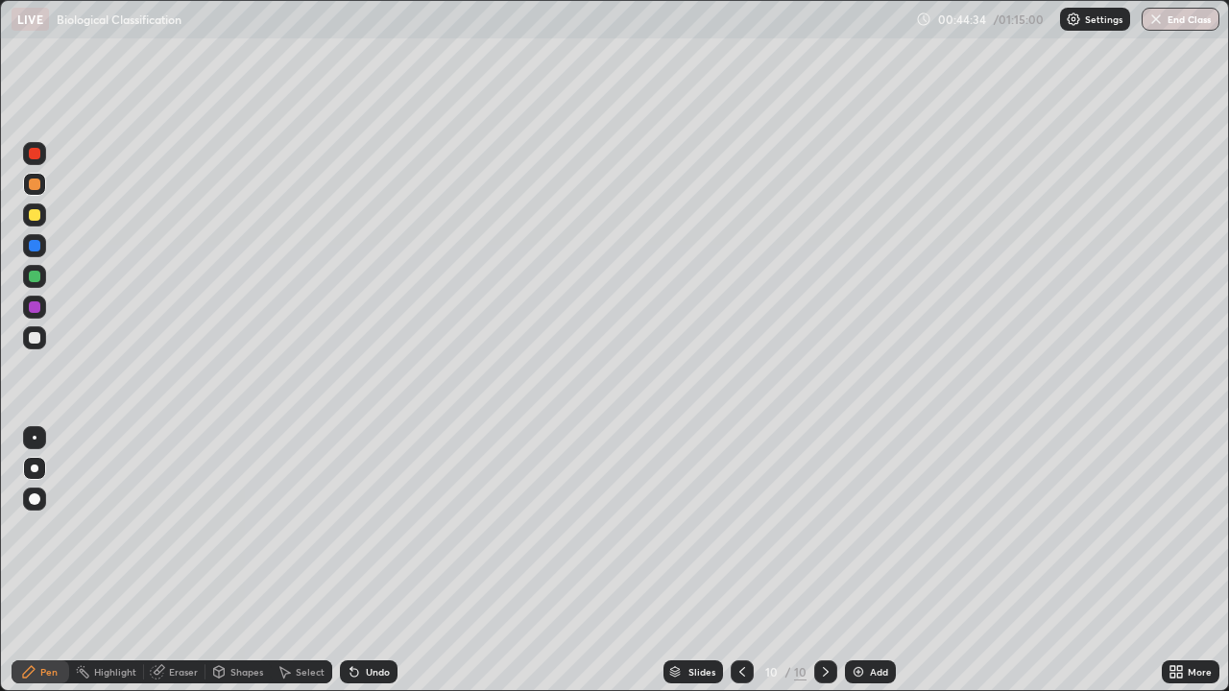
click at [39, 213] on div at bounding box center [35, 215] width 12 height 12
click at [41, 345] on div at bounding box center [34, 337] width 23 height 23
click at [42, 285] on div at bounding box center [34, 276] width 23 height 23
click at [37, 219] on div at bounding box center [35, 215] width 12 height 12
click at [36, 340] on div at bounding box center [35, 338] width 12 height 12
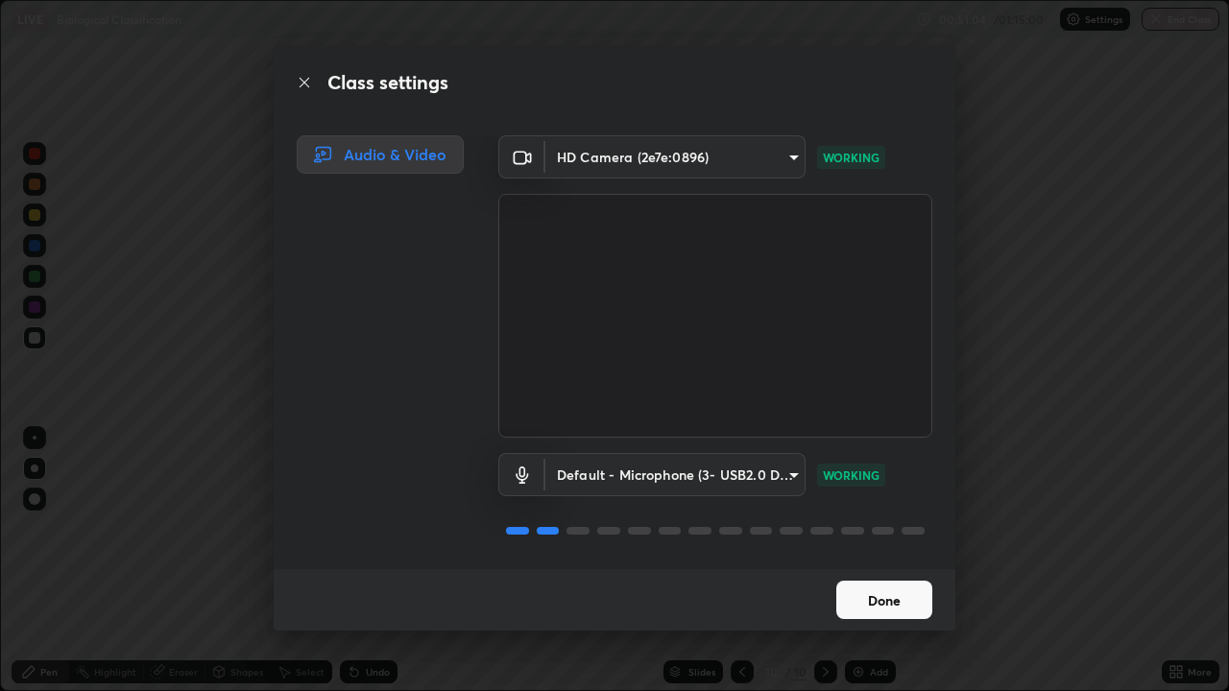
click at [910, 598] on button "Done" at bounding box center [884, 600] width 96 height 38
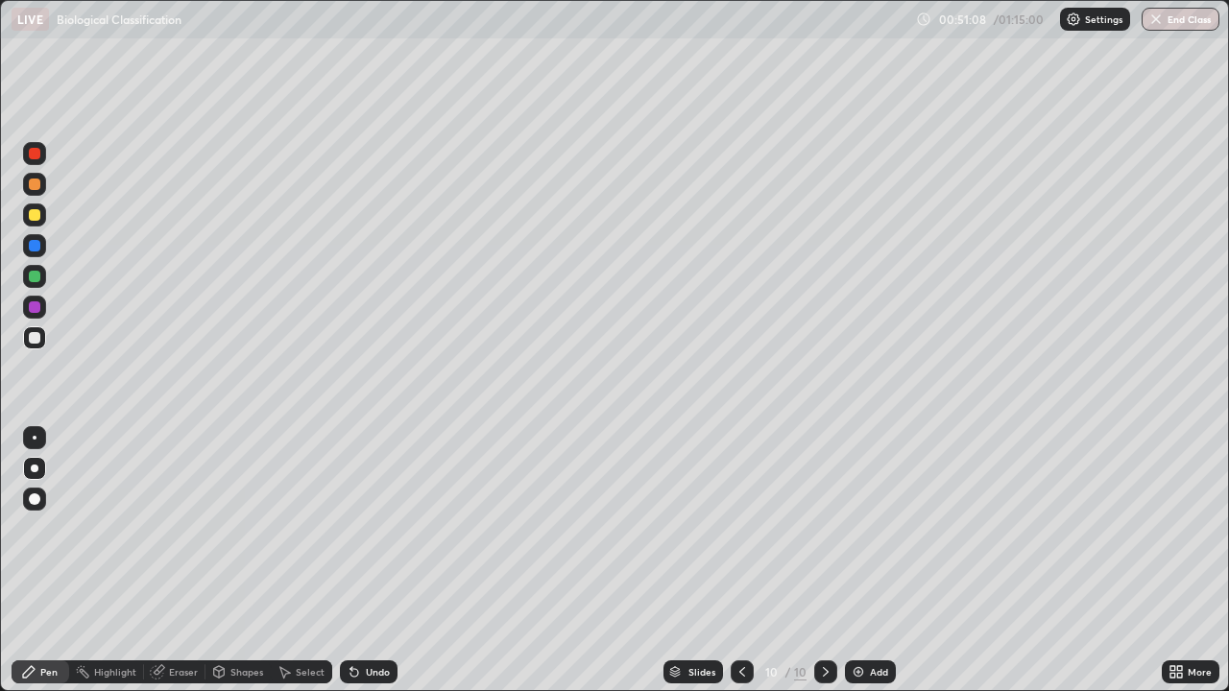
click at [1192, 29] on button "End Class" at bounding box center [1180, 19] width 78 height 23
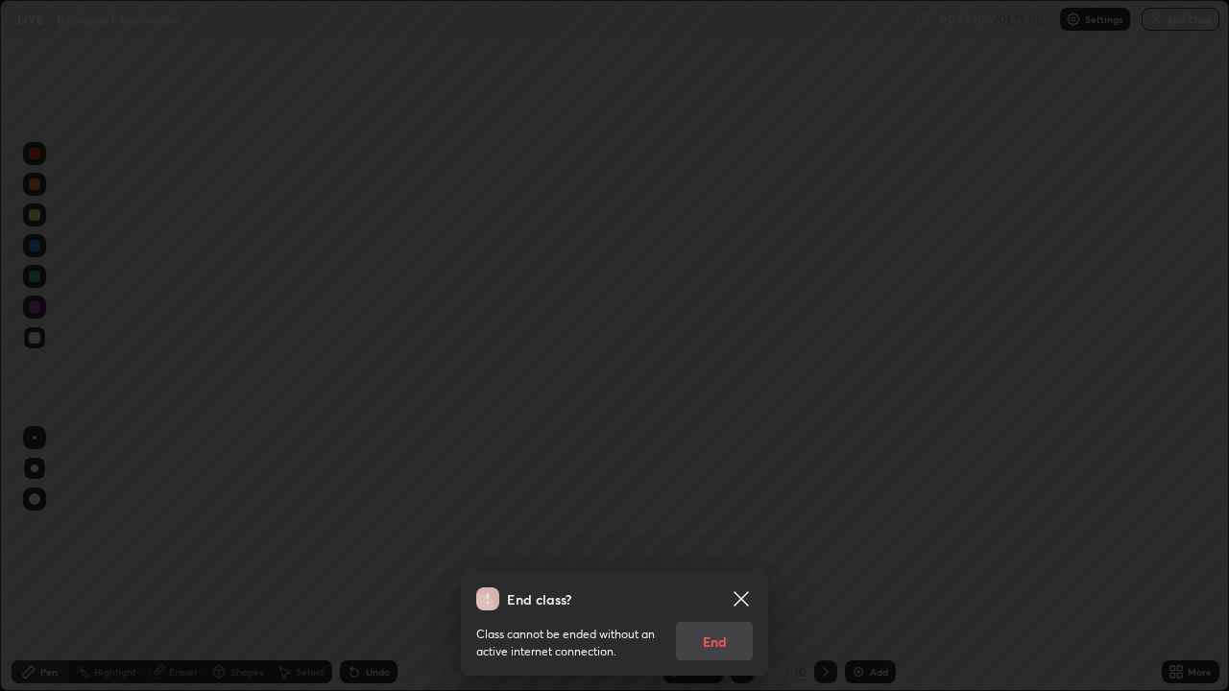
click at [709, 619] on div "Class cannot be ended without an active internet connection. End" at bounding box center [614, 636] width 276 height 50
click at [726, 619] on div "Class cannot be ended without an active internet connection. End" at bounding box center [614, 636] width 276 height 50
click at [742, 597] on icon at bounding box center [740, 598] width 14 height 14
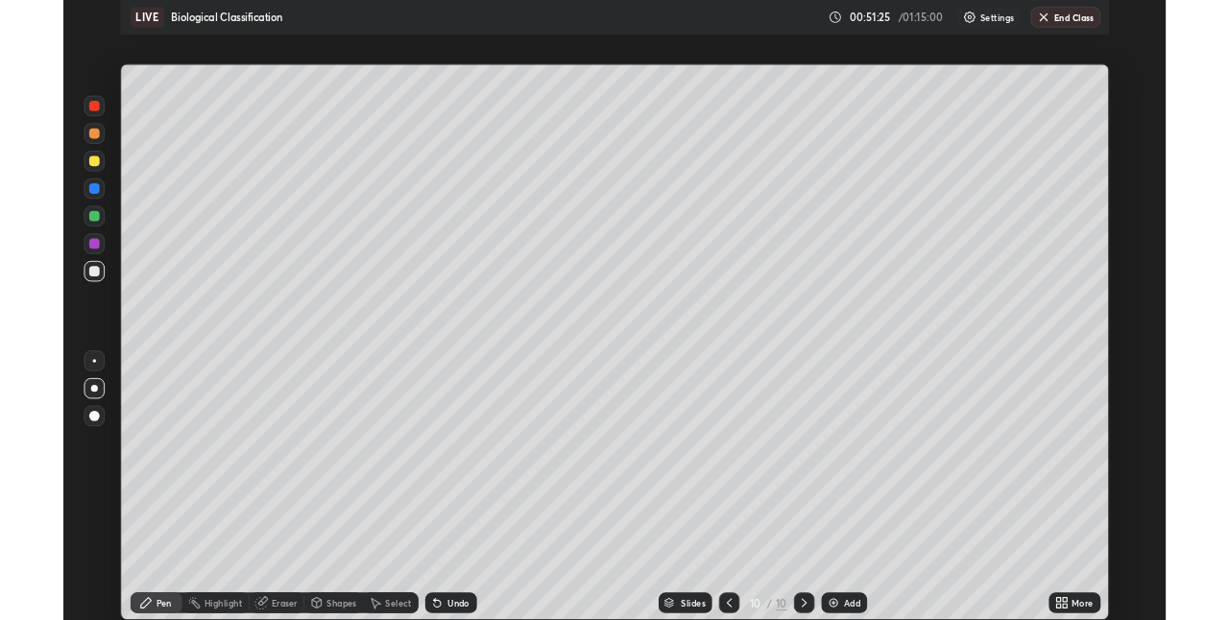
scroll to position [95383, 94775]
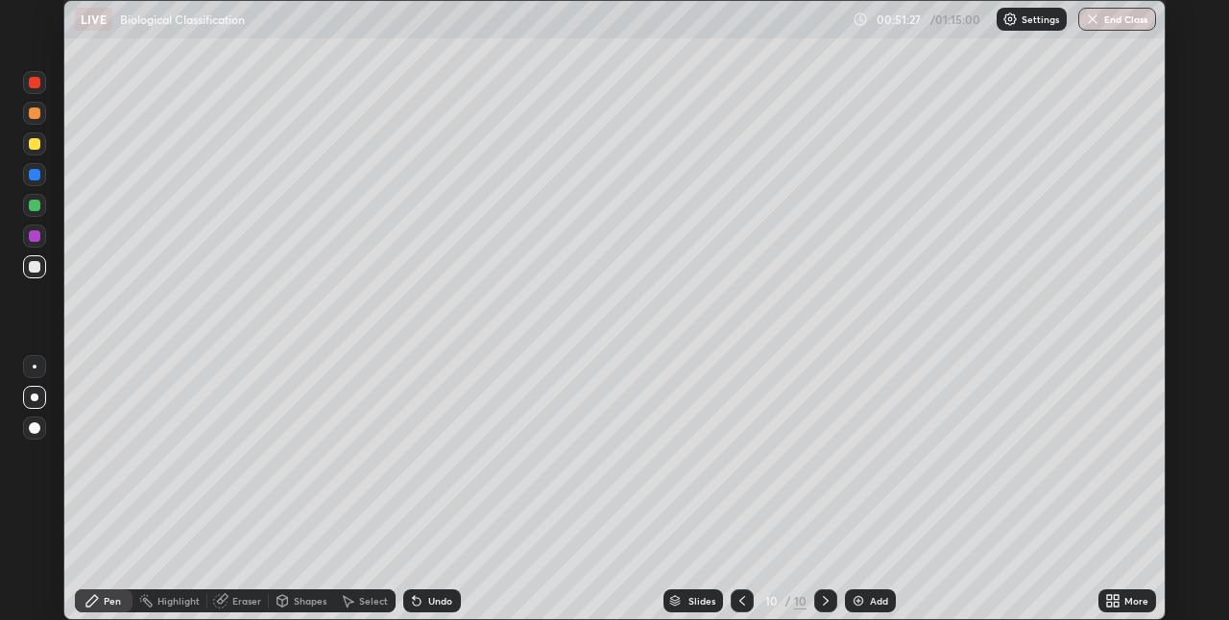
click at [1122, 27] on button "End Class" at bounding box center [1117, 19] width 78 height 23
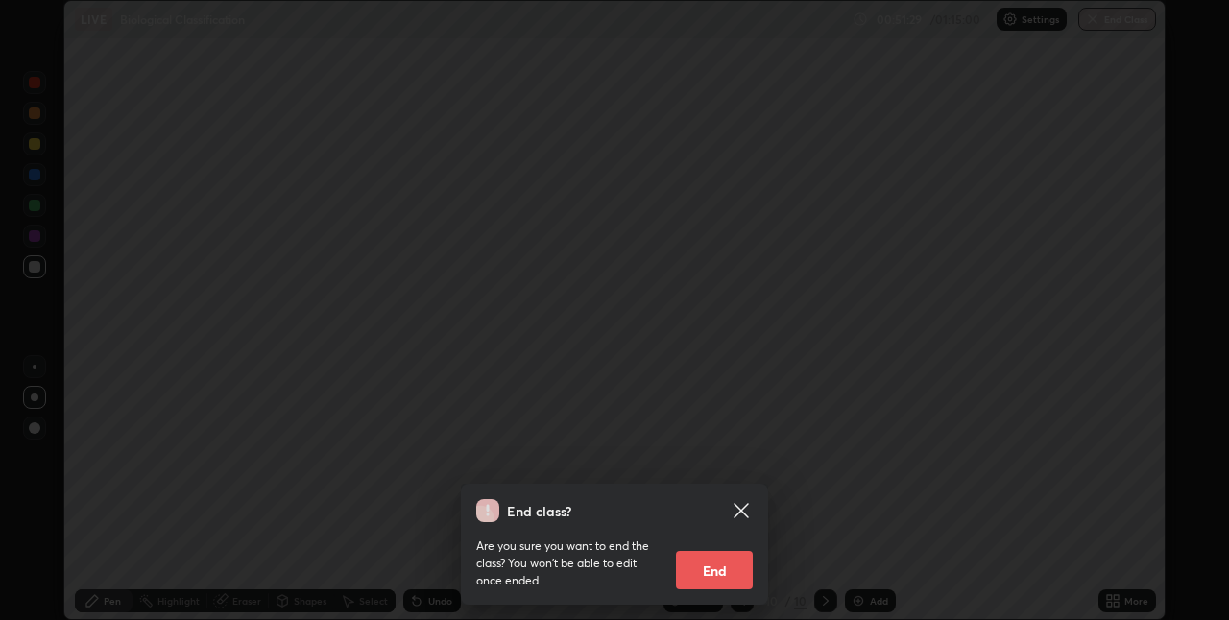
click at [726, 569] on button "End" at bounding box center [714, 570] width 77 height 38
